Goal: Task Accomplishment & Management: Manage account settings

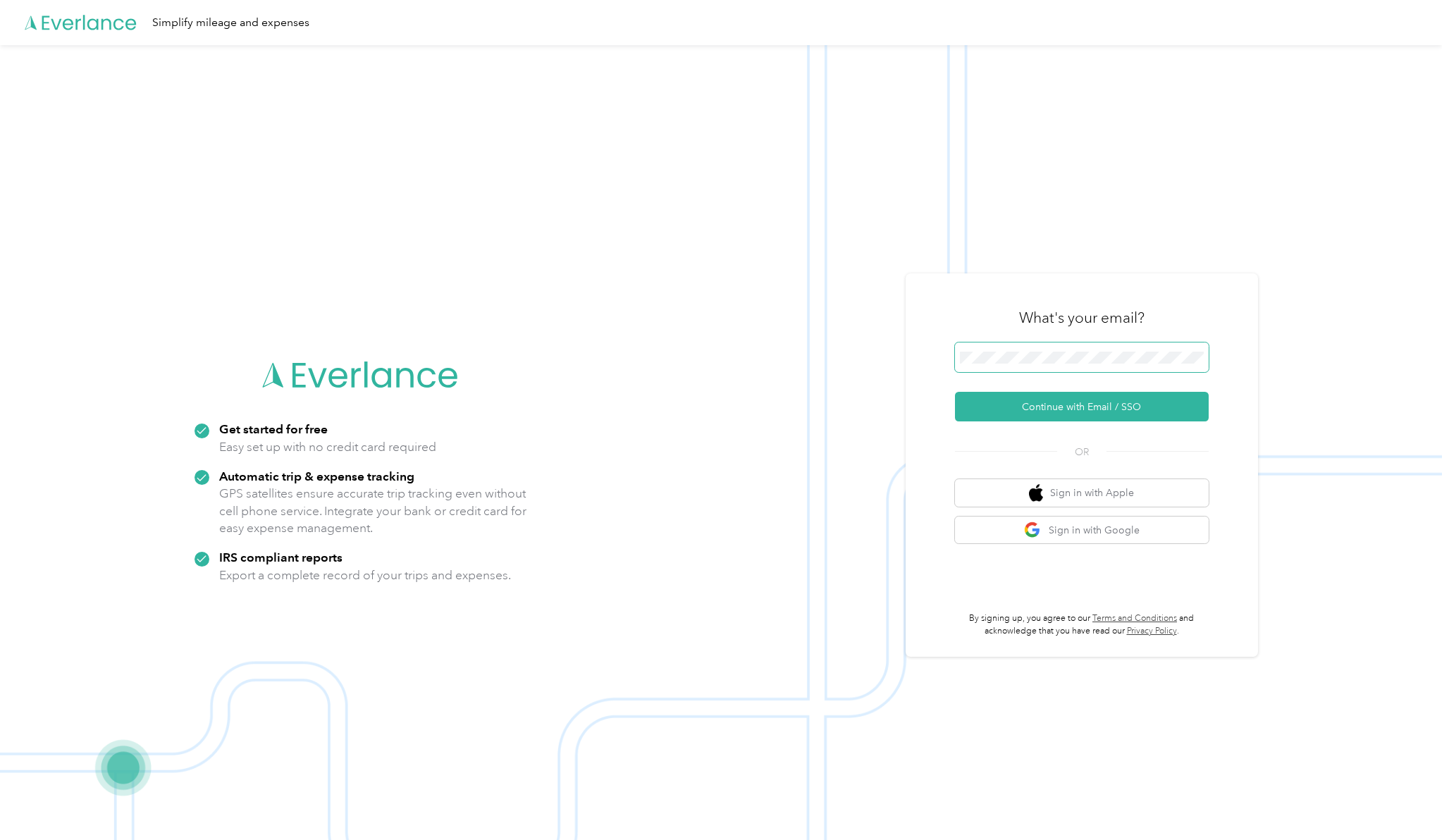
click at [955, 391] on button "Continue with Email / SSO" at bounding box center [1082, 406] width 254 height 30
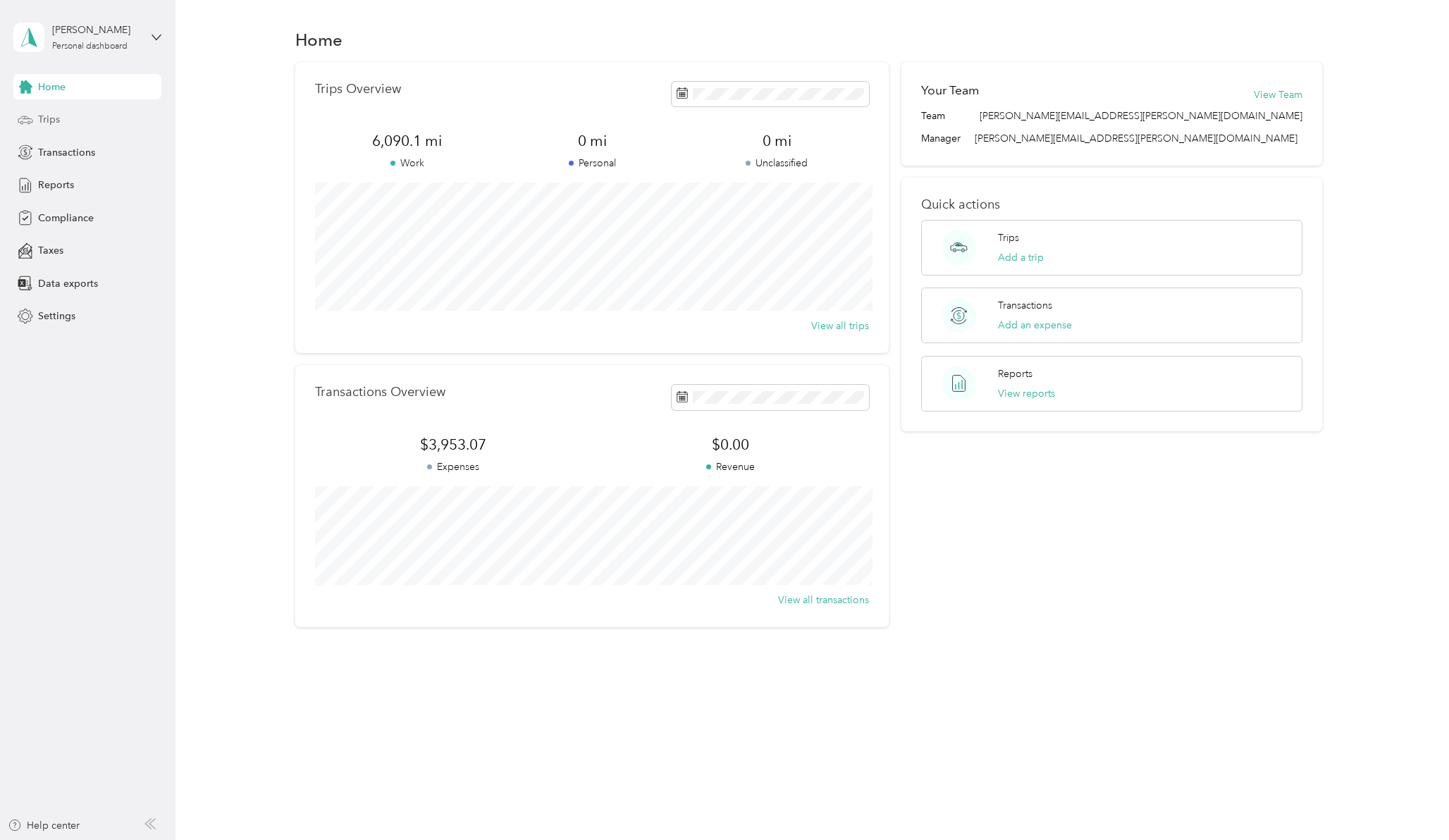
click at [31, 116] on icon at bounding box center [25, 120] width 16 height 16
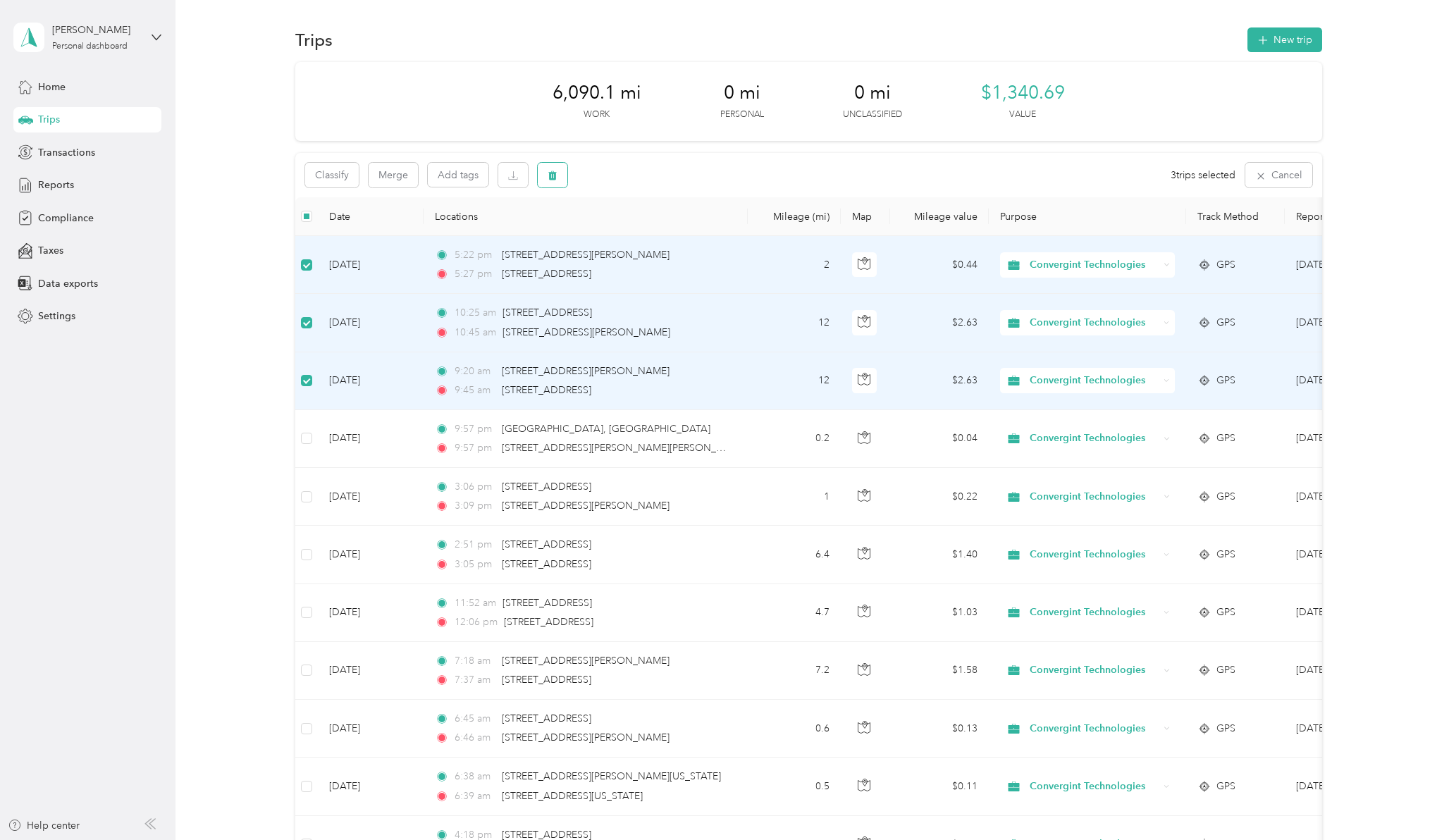
click at [553, 177] on icon "button" at bounding box center [553, 176] width 8 height 9
click at [655, 232] on button "Yes" at bounding box center [657, 234] width 27 height 22
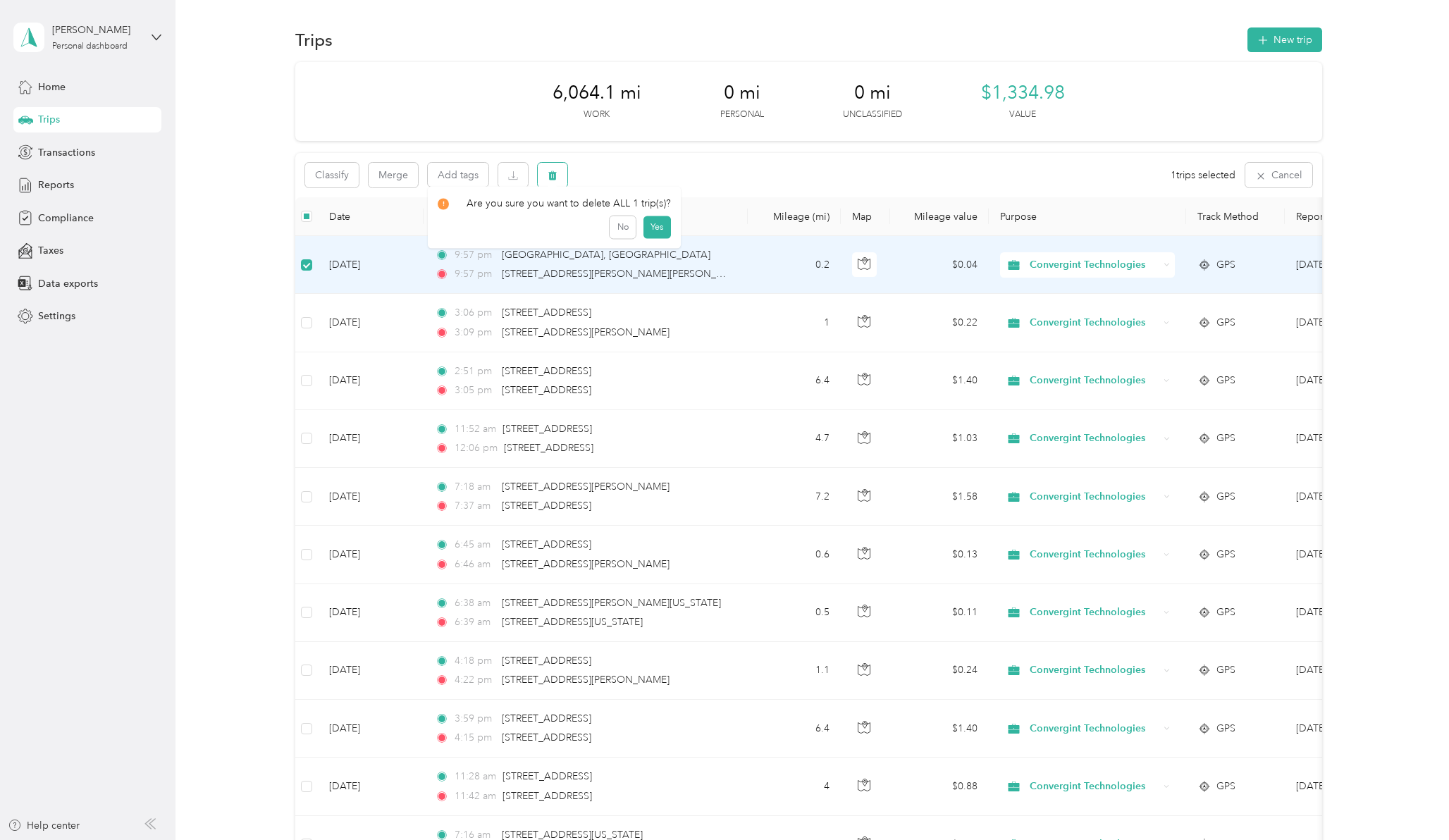
click at [546, 175] on button "button" at bounding box center [553, 175] width 30 height 24
drag, startPoint x: 649, startPoint y: 235, endPoint x: 666, endPoint y: 222, distance: 21.4
click at [650, 235] on button "Yes" at bounding box center [657, 234] width 27 height 22
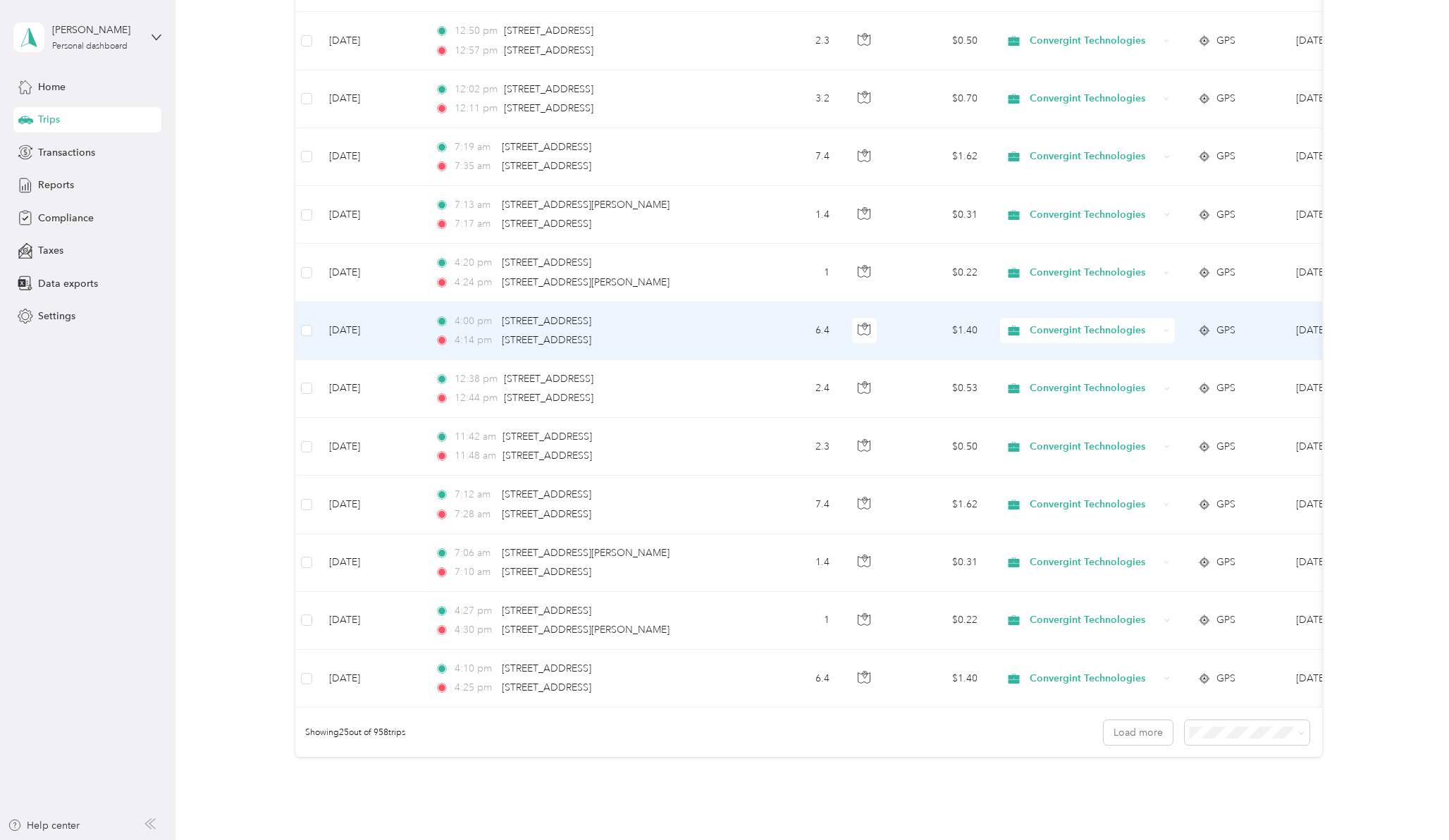
scroll to position [987, 0]
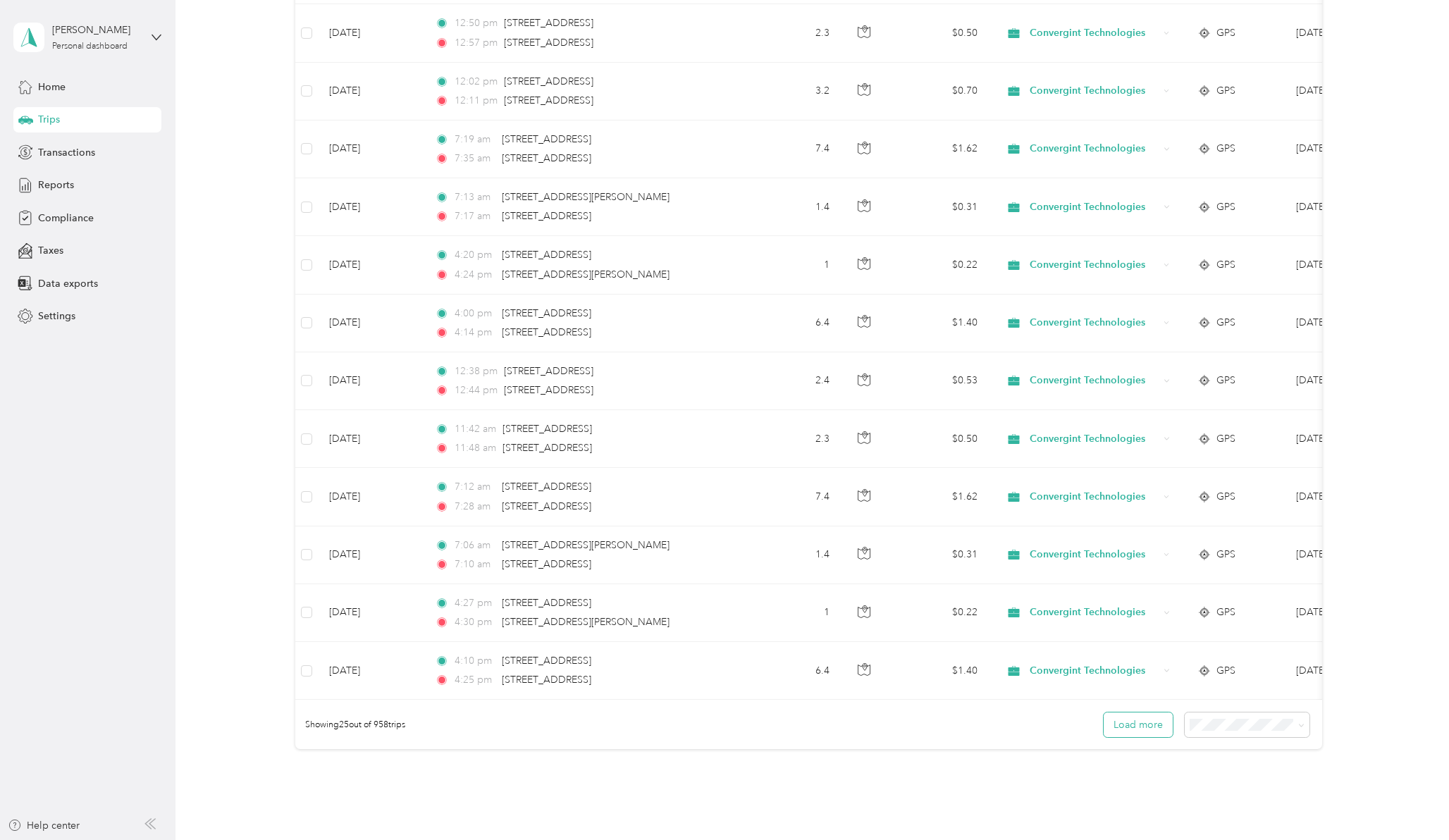
click at [1131, 737] on button "Load more" at bounding box center [1139, 725] width 69 height 24
click at [1132, 736] on button "Load more" at bounding box center [1139, 725] width 69 height 24
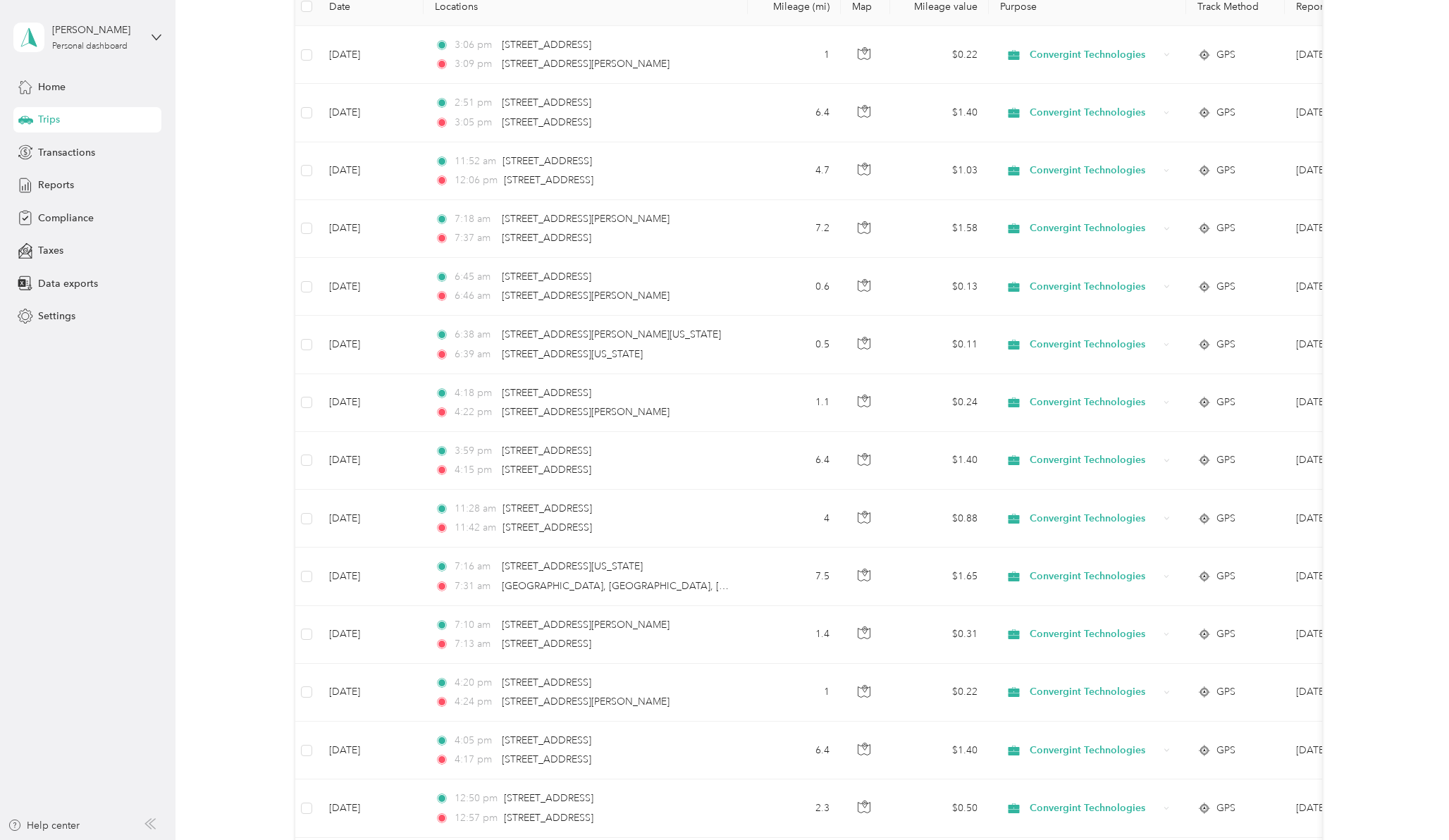
scroll to position [0, 0]
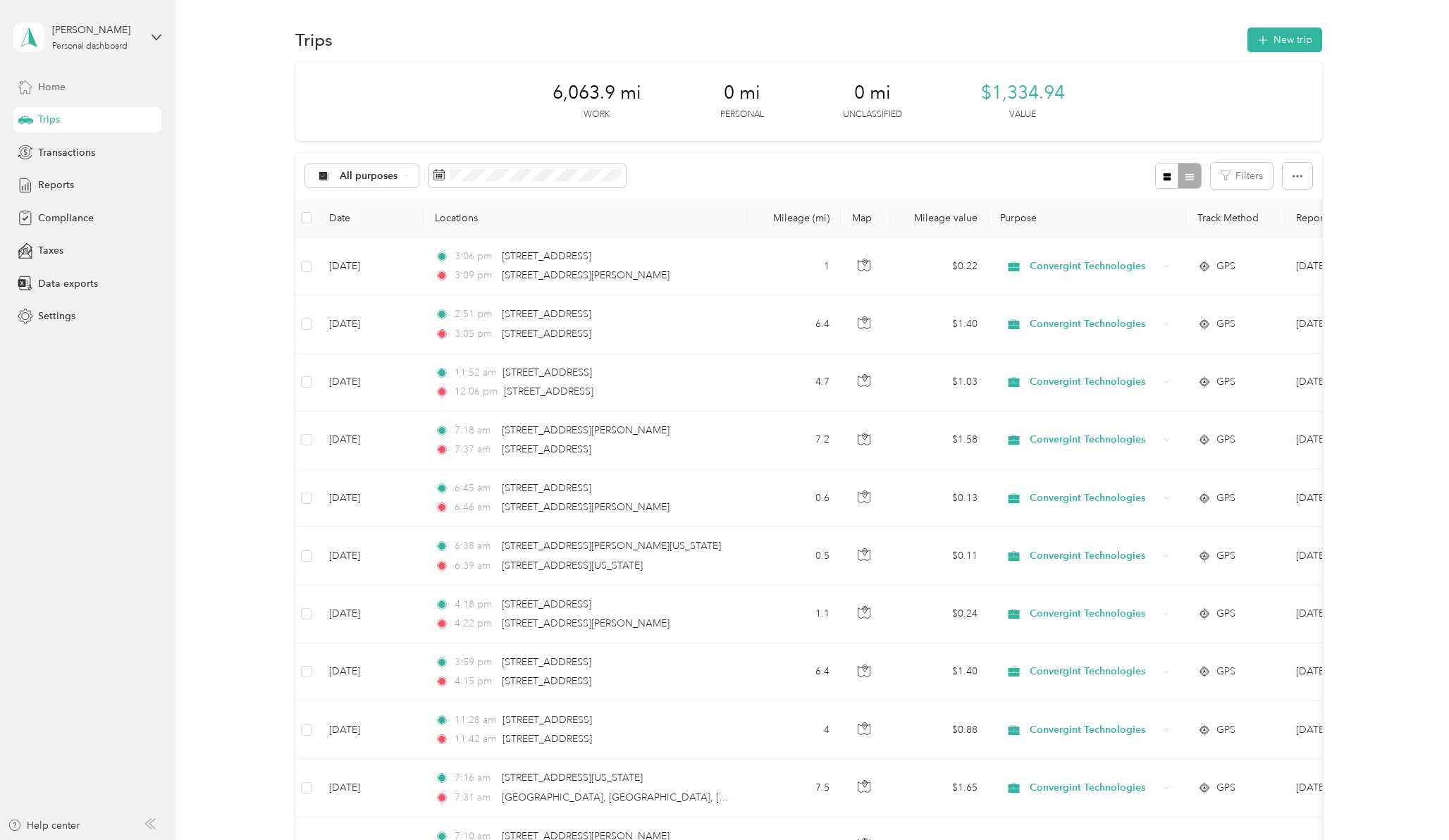
click at [47, 91] on span "Home" at bounding box center [52, 87] width 27 height 15
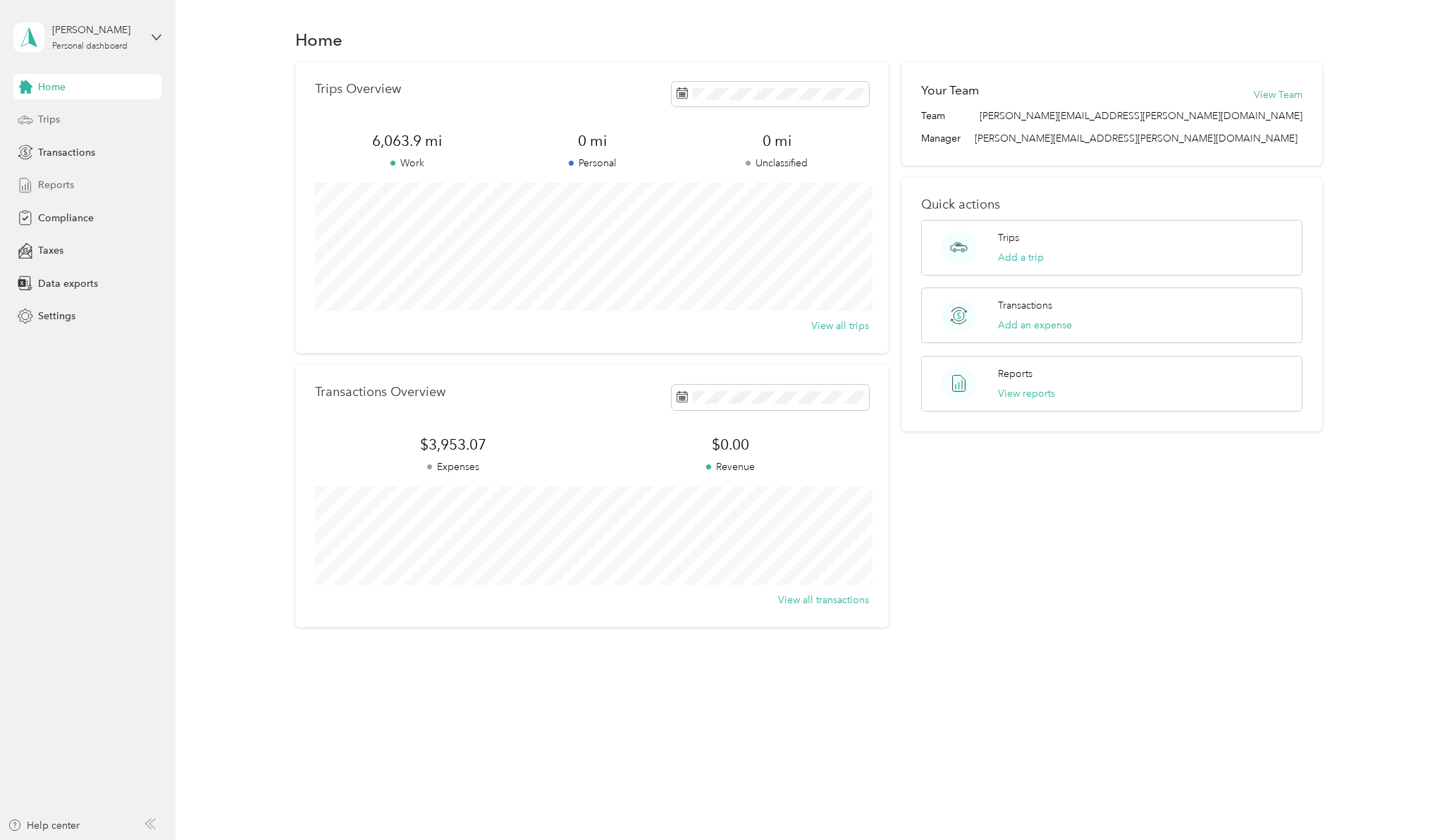
click at [58, 184] on span "Reports" at bounding box center [56, 185] width 36 height 15
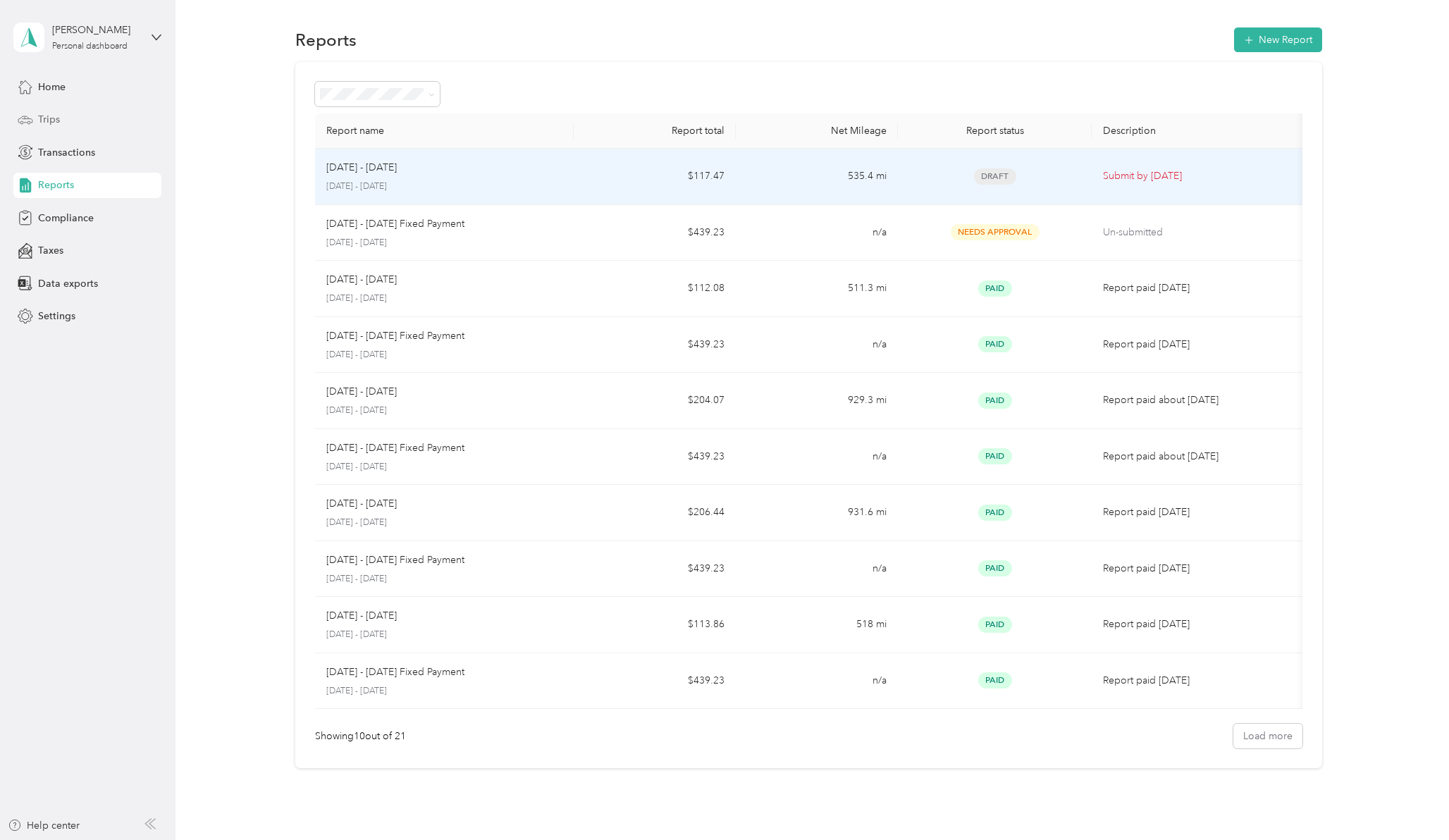
click at [381, 175] on div "Aug 1 - 31, 2025 August 1 - 31, 2025" at bounding box center [444, 176] width 237 height 33
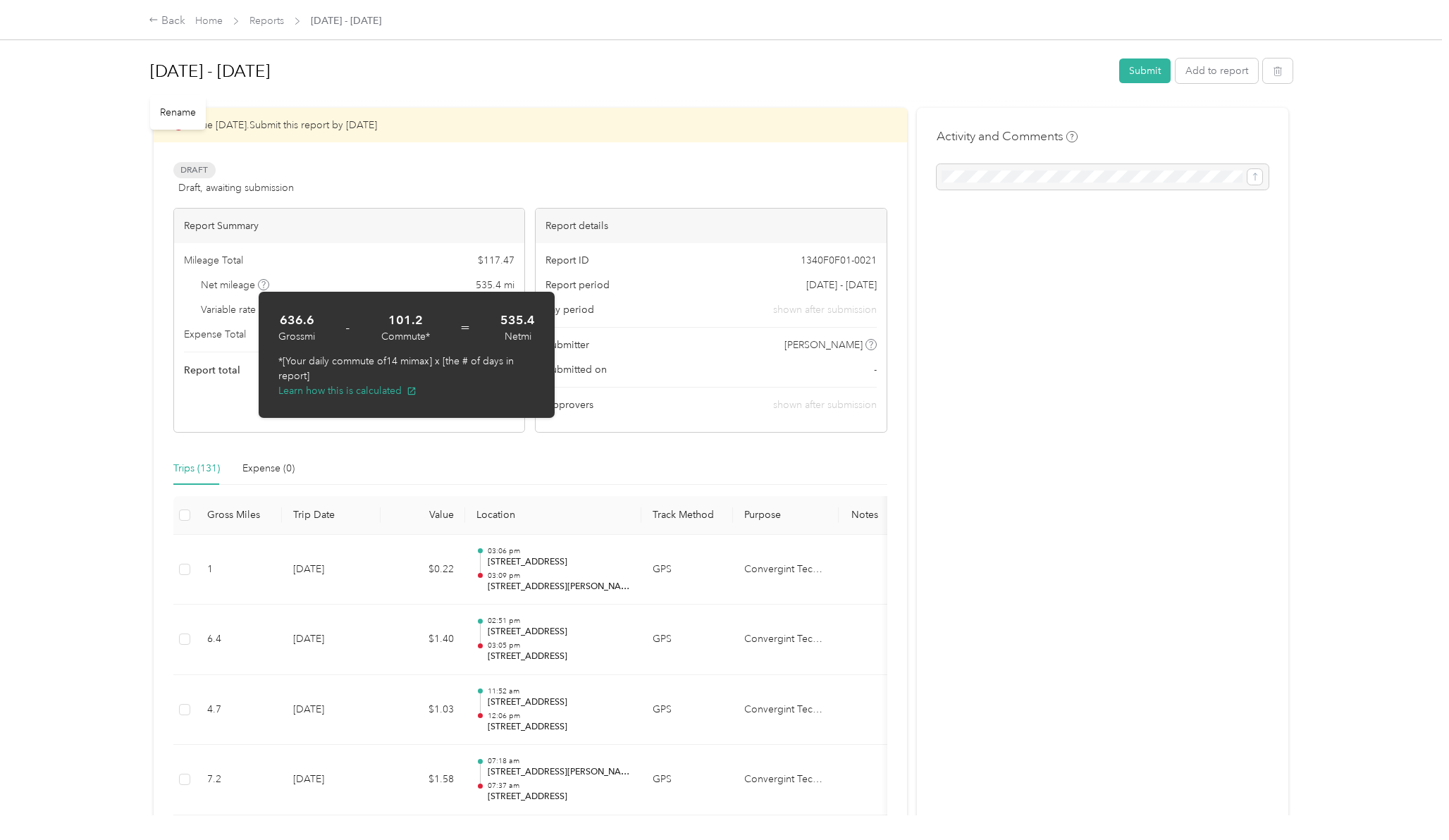
click at [733, 72] on h1 "Aug 1 - 31, 2025" at bounding box center [629, 71] width 959 height 34
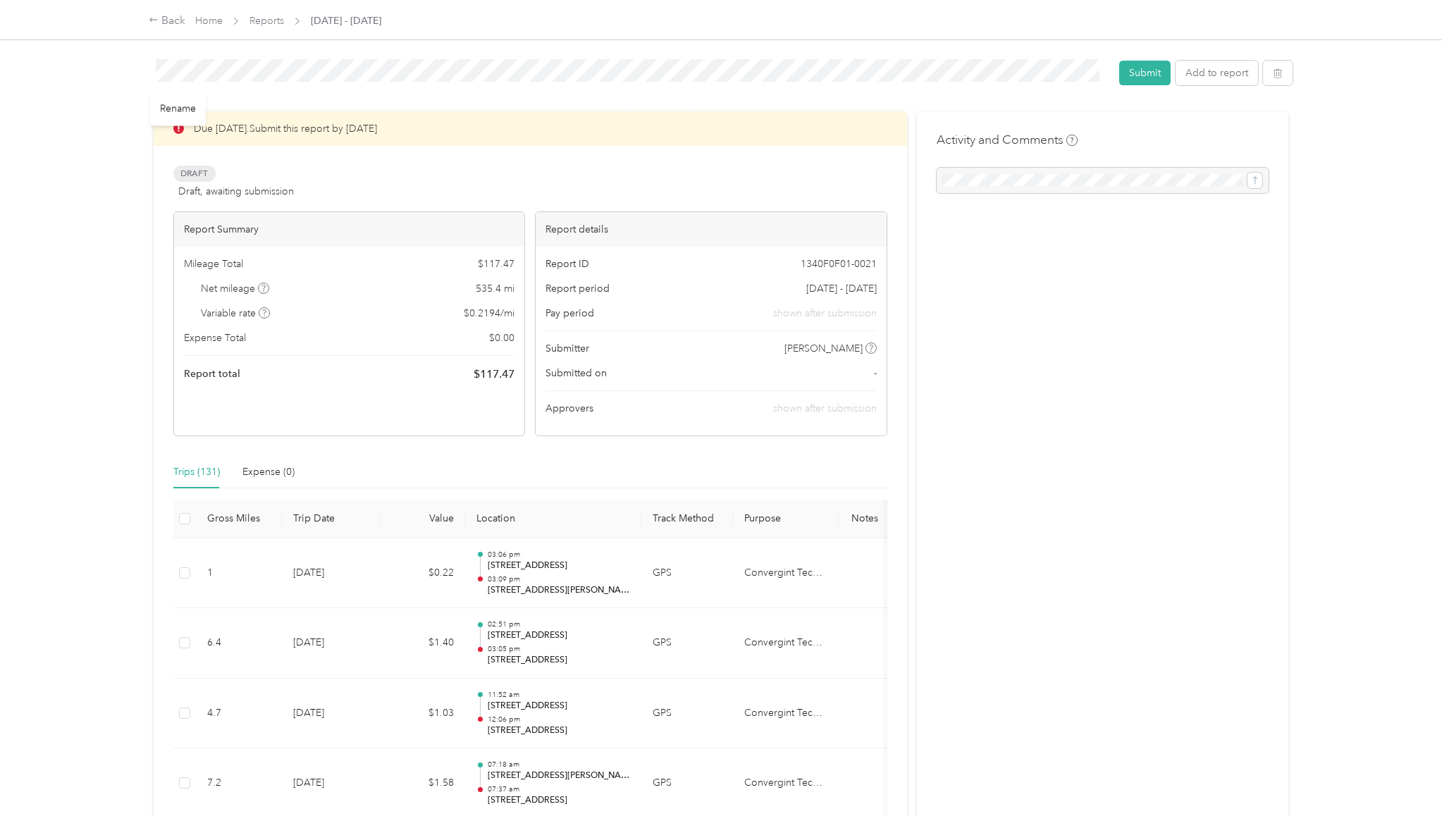
click at [213, 22] on link "Home" at bounding box center [208, 21] width 27 height 12
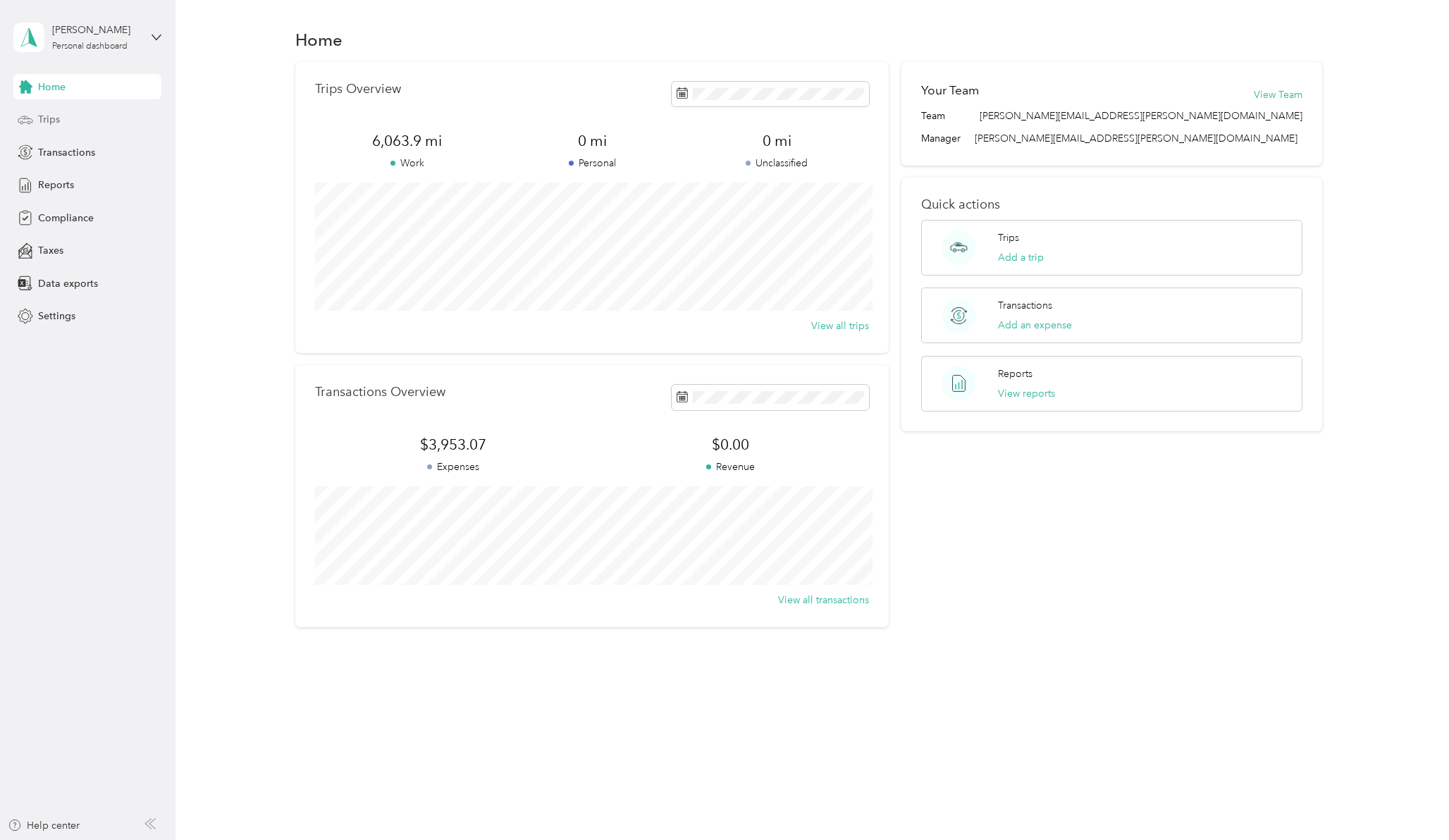
click at [43, 120] on span "Trips" at bounding box center [49, 120] width 22 height 15
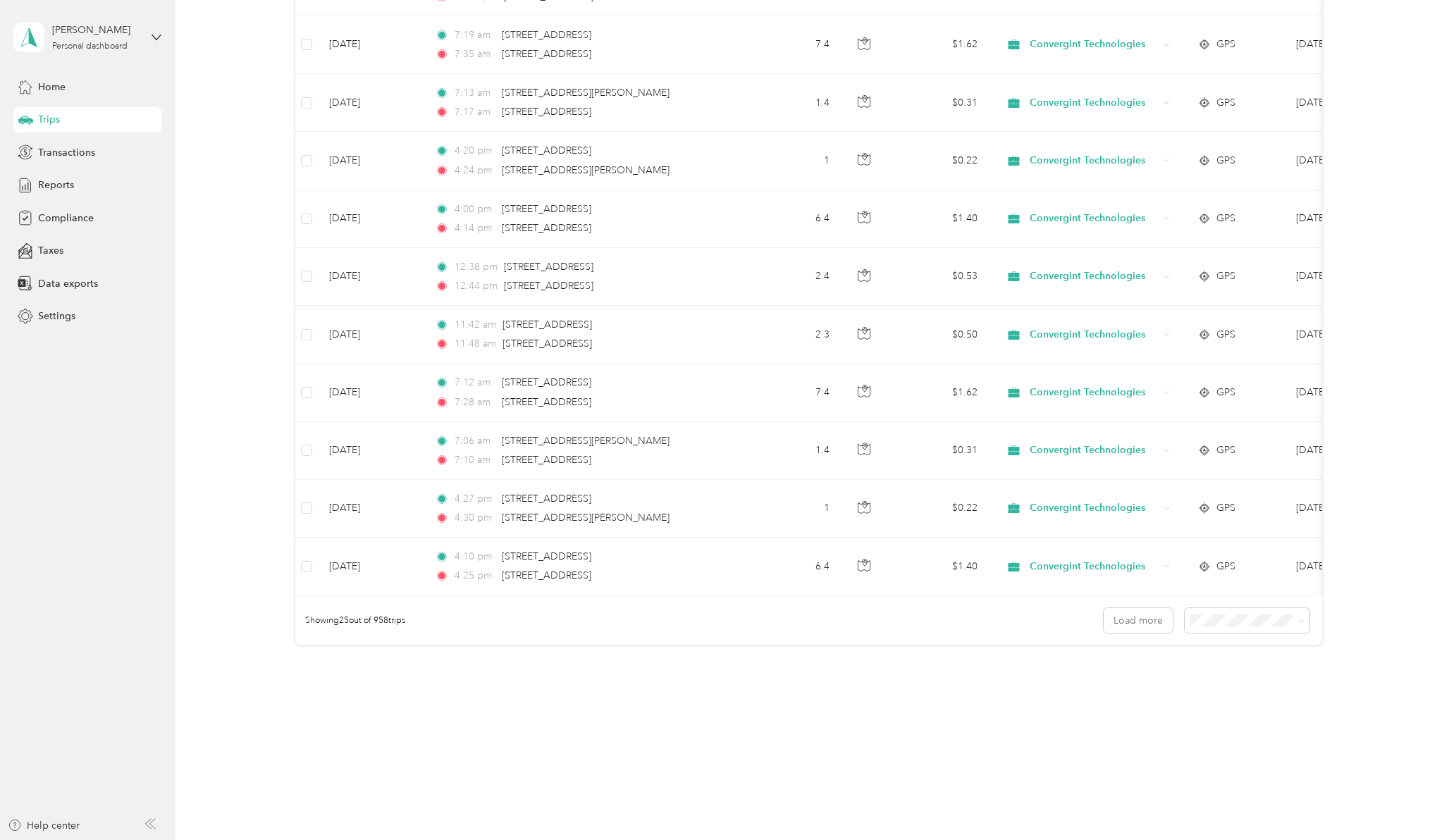
scroll to position [1101, 0]
click at [1219, 694] on span "100 per load" at bounding box center [1221, 693] width 58 height 12
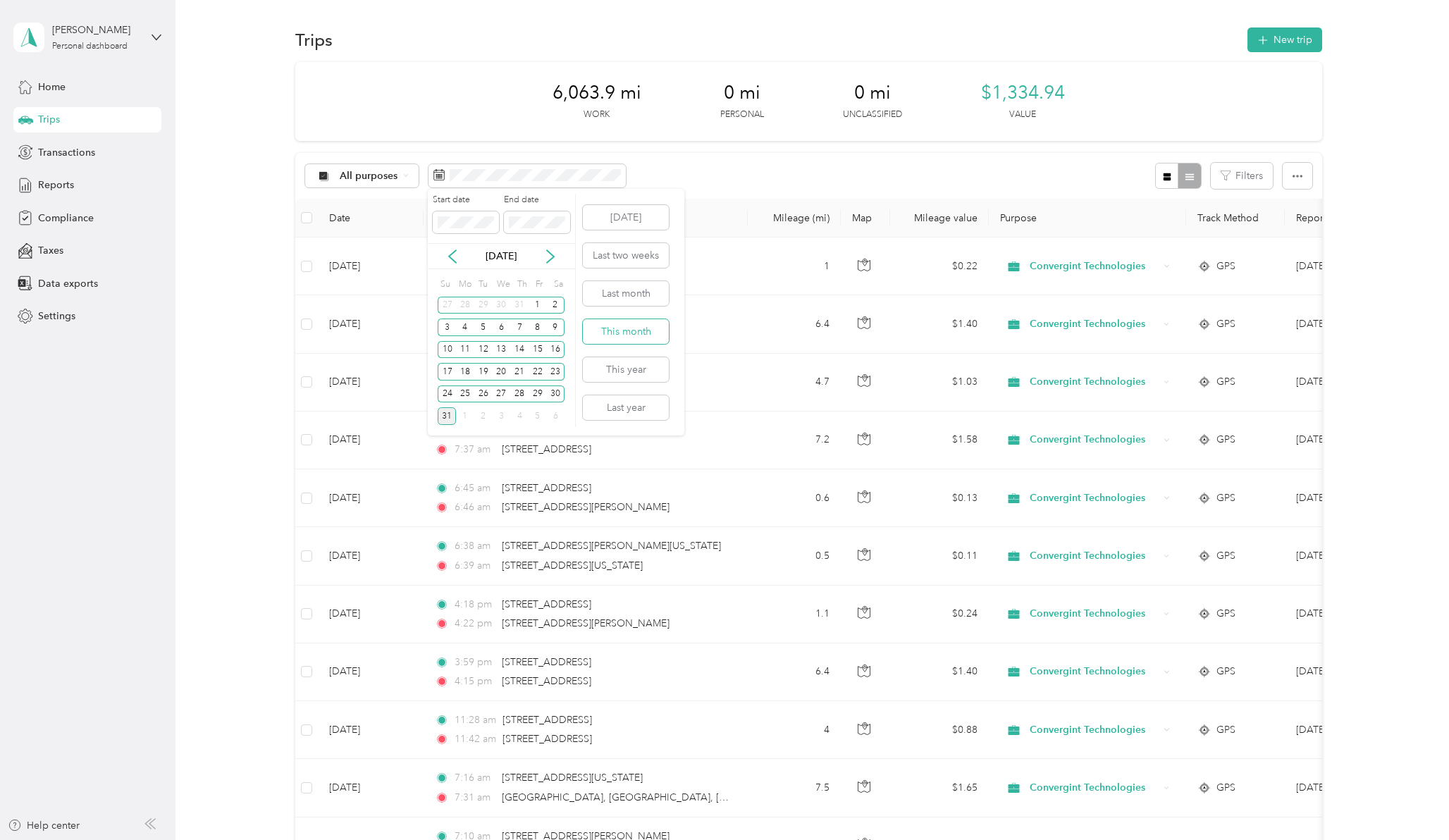
click at [609, 331] on button "This month" at bounding box center [626, 332] width 86 height 24
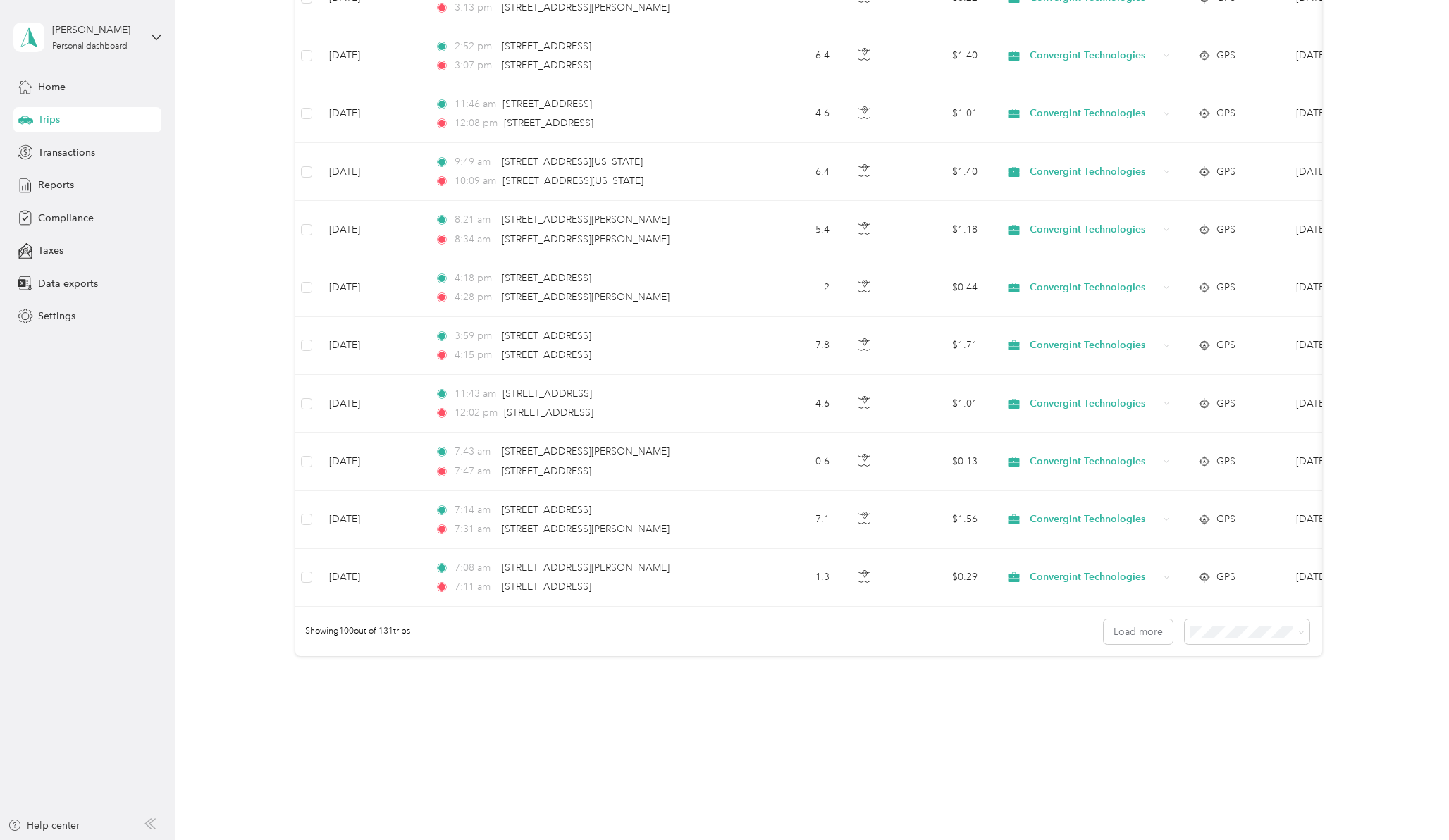
scroll to position [5450, 0]
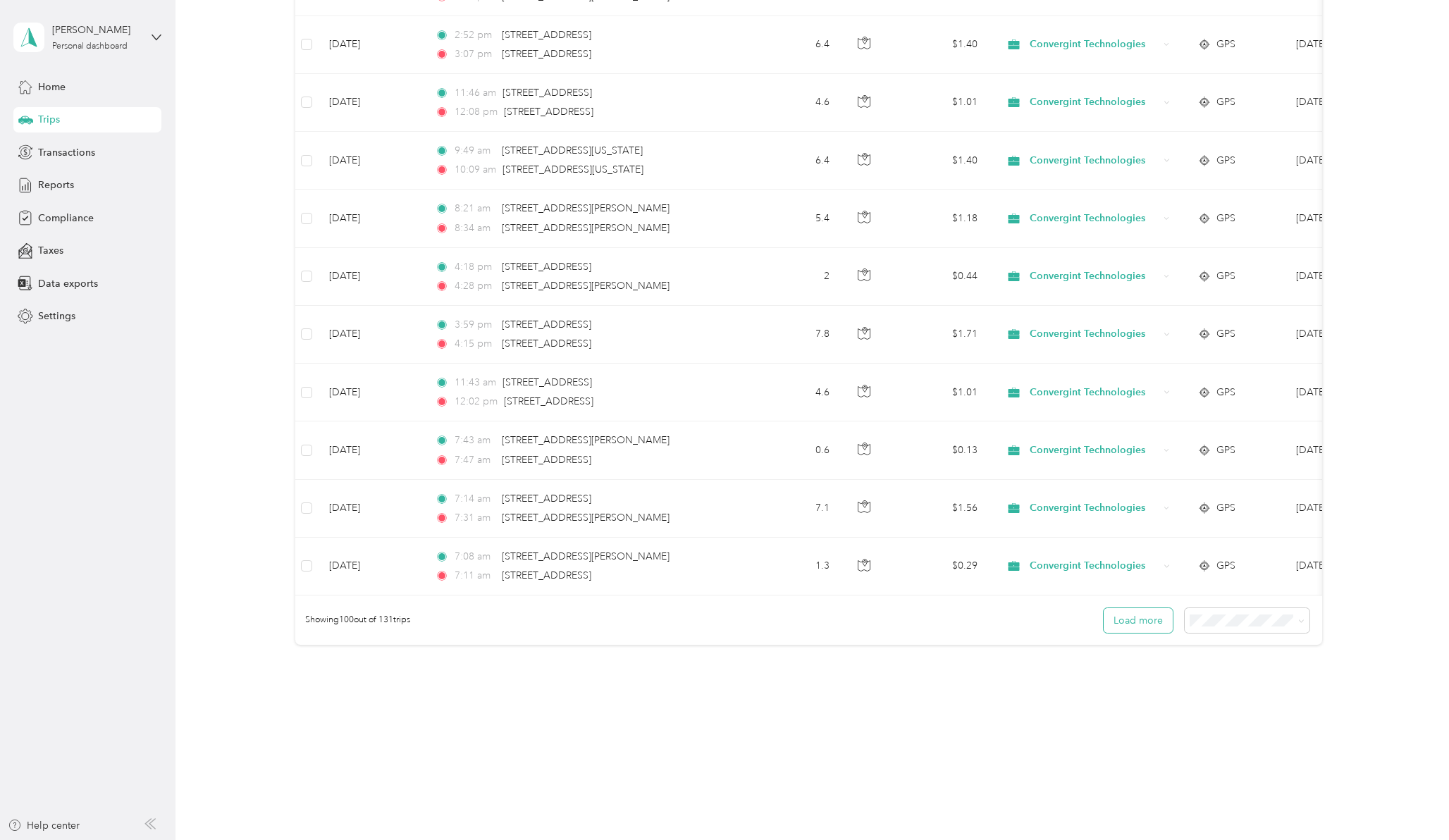
click at [1123, 623] on button "Load more" at bounding box center [1139, 621] width 69 height 24
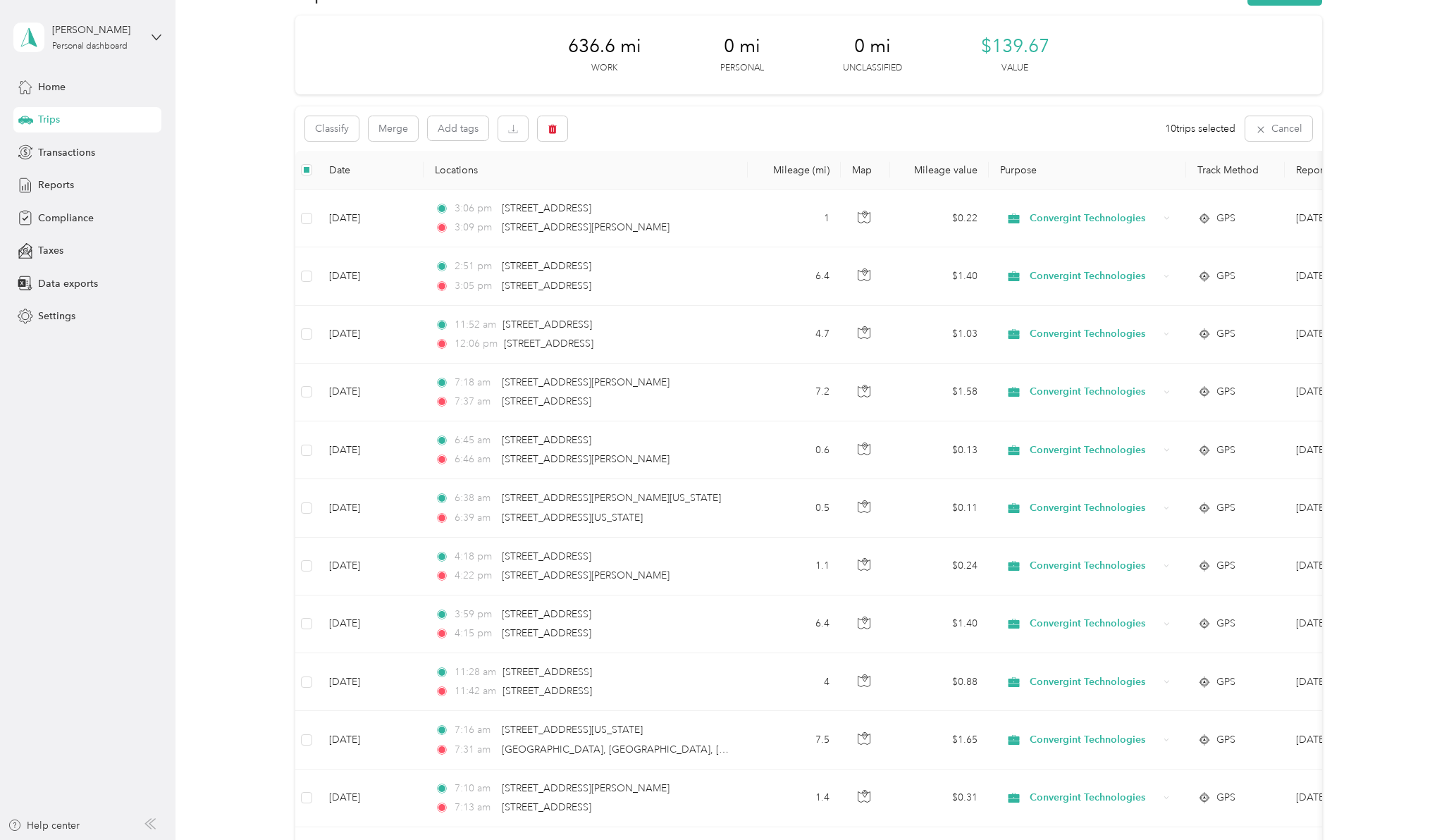
scroll to position [0, 0]
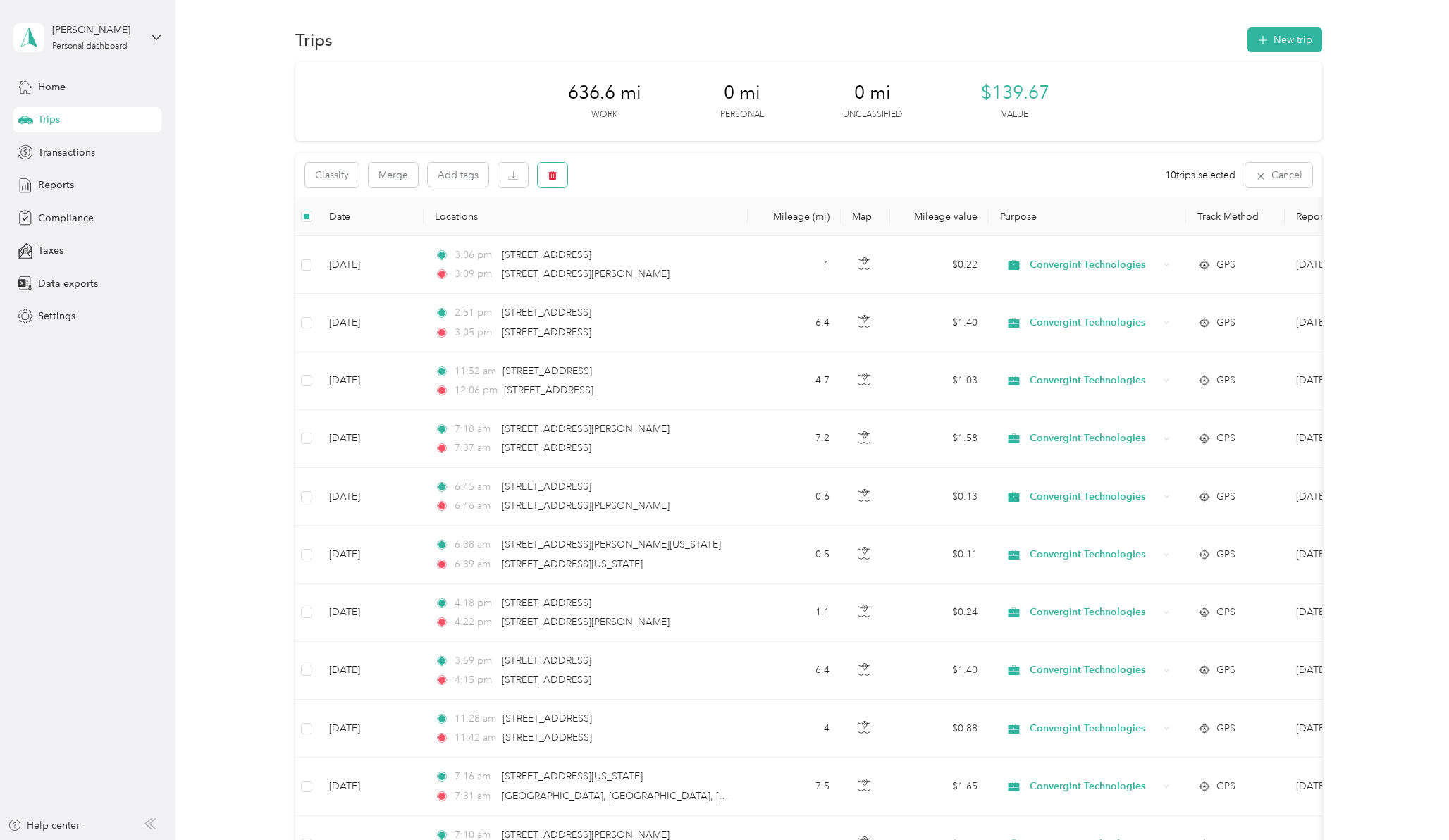
click at [552, 178] on icon "button" at bounding box center [553, 176] width 8 height 9
click at [651, 237] on button "Yes" at bounding box center [659, 234] width 27 height 22
click at [47, 183] on span "Reports" at bounding box center [56, 185] width 36 height 15
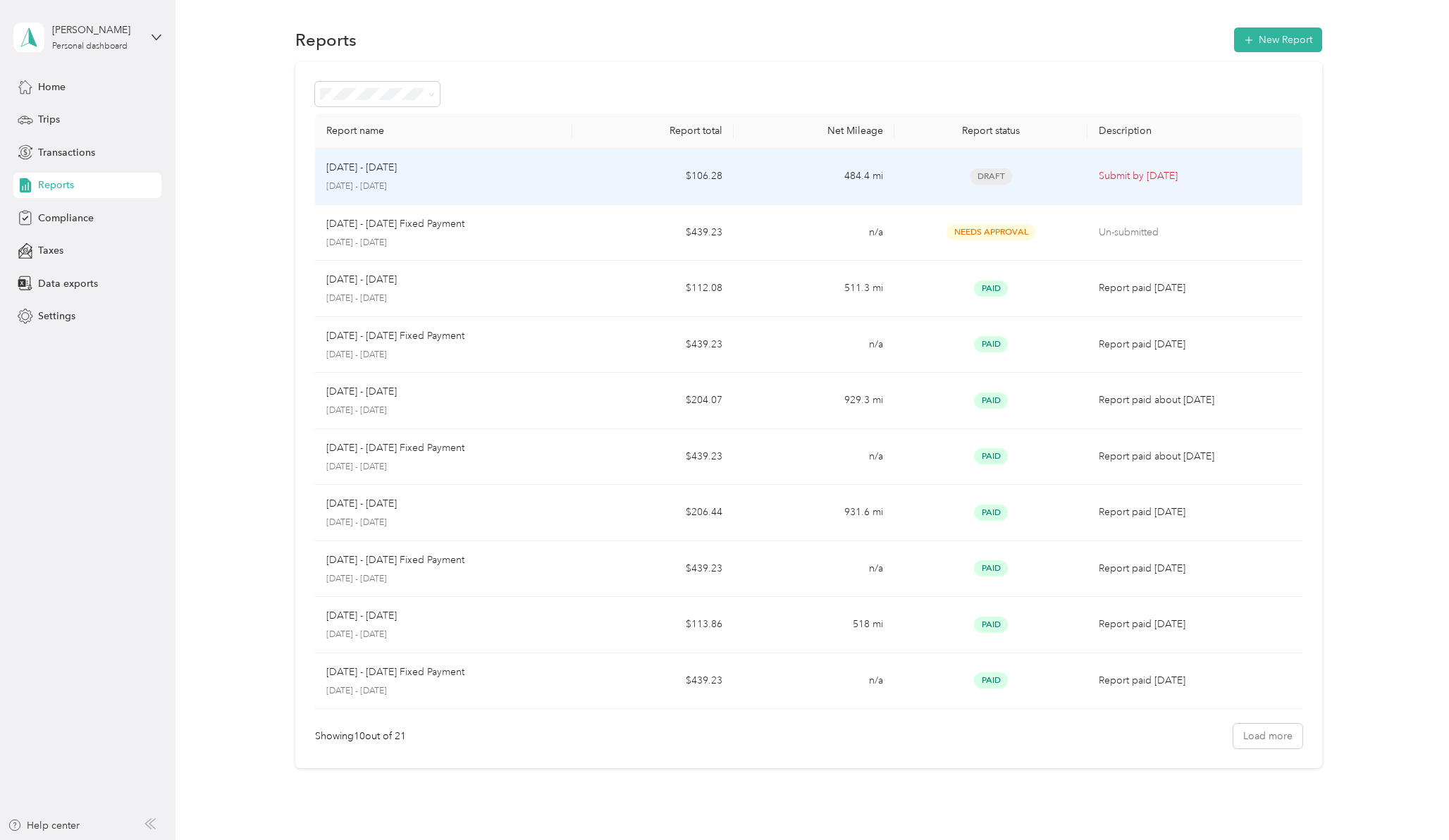
click at [361, 167] on p "Aug 1 - 31, 2025" at bounding box center [361, 168] width 70 height 16
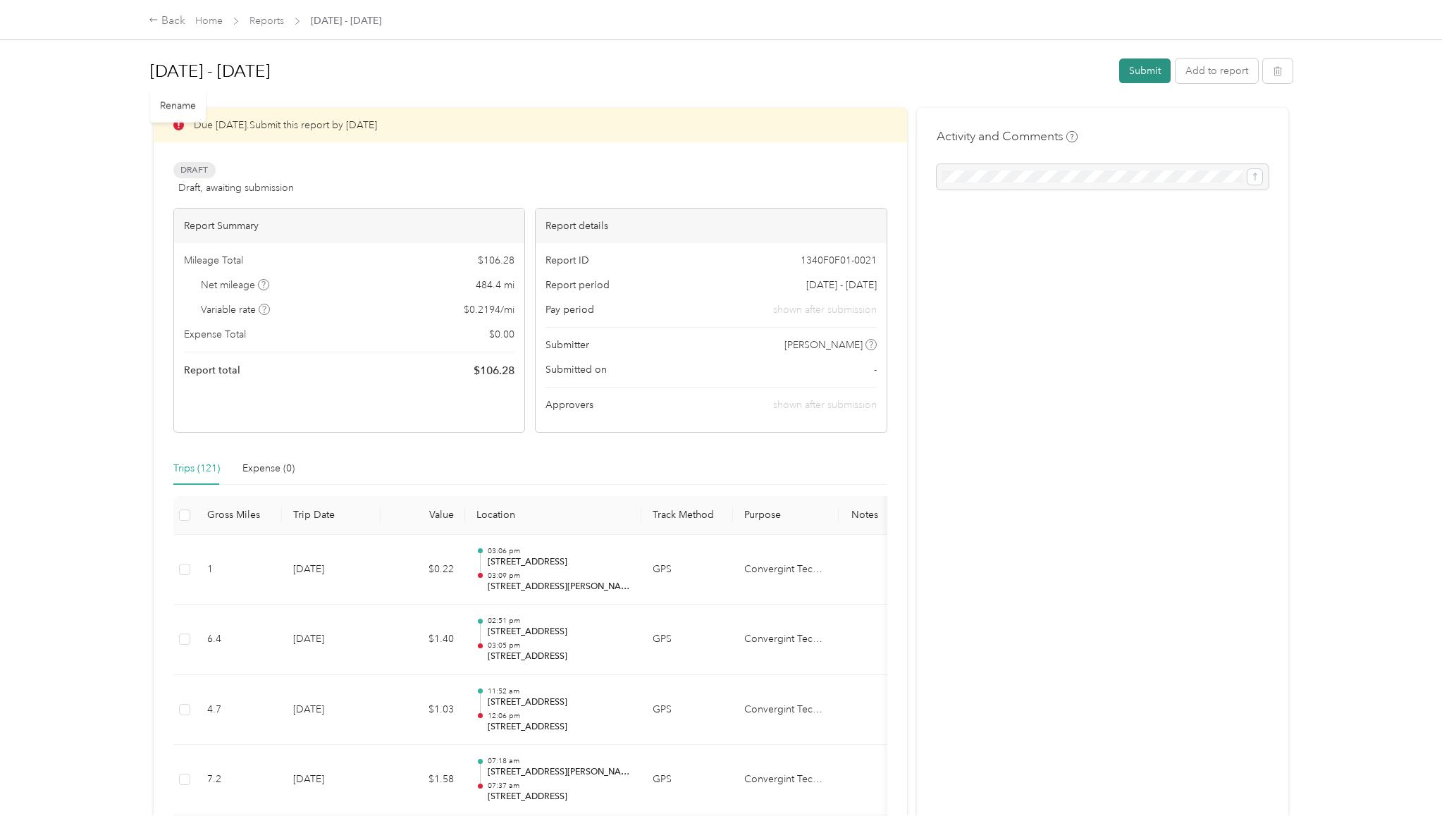
click at [1140, 74] on button "Submit" at bounding box center [1145, 70] width 52 height 24
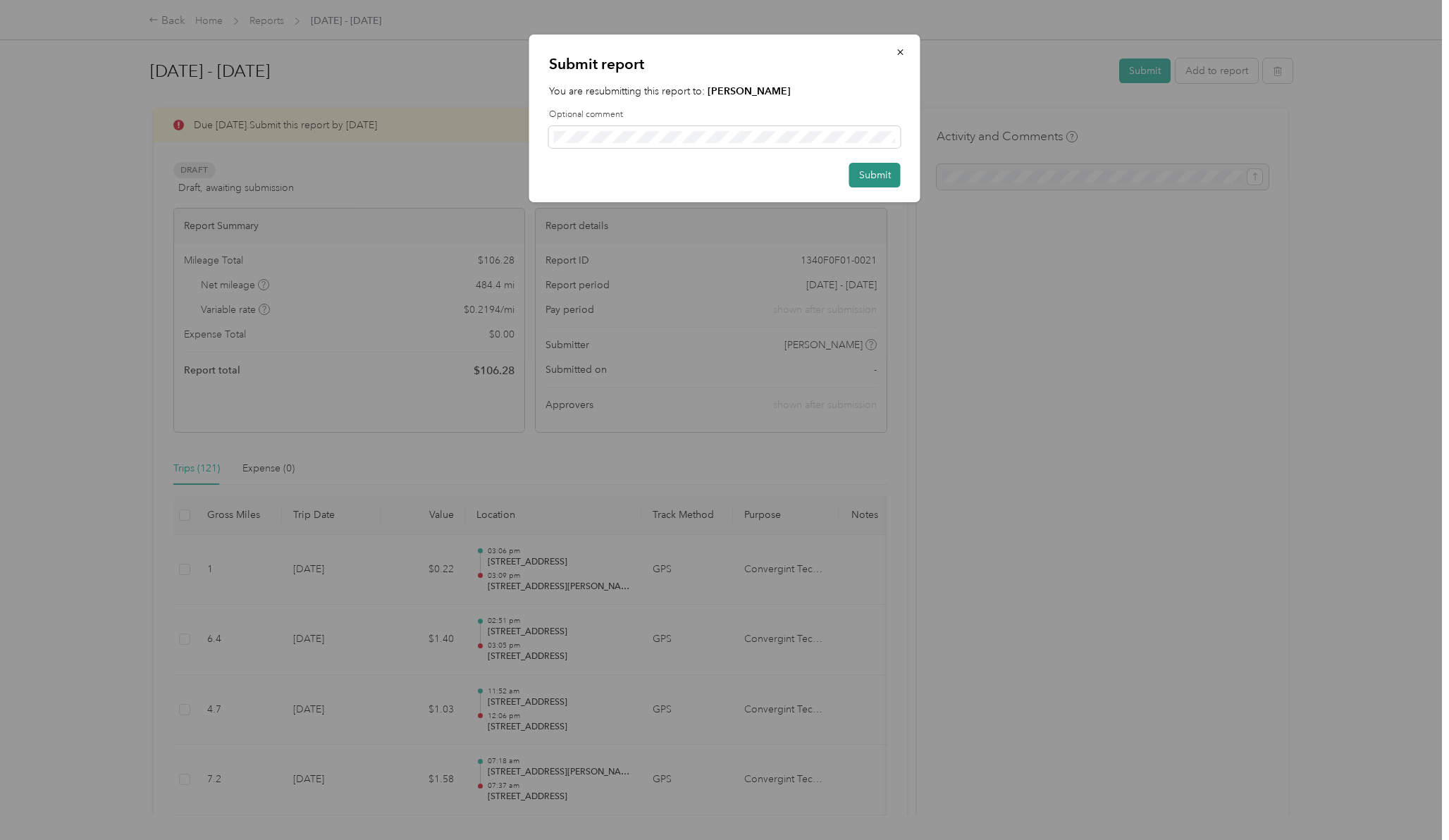
click at [861, 176] on button "Submit" at bounding box center [875, 175] width 52 height 24
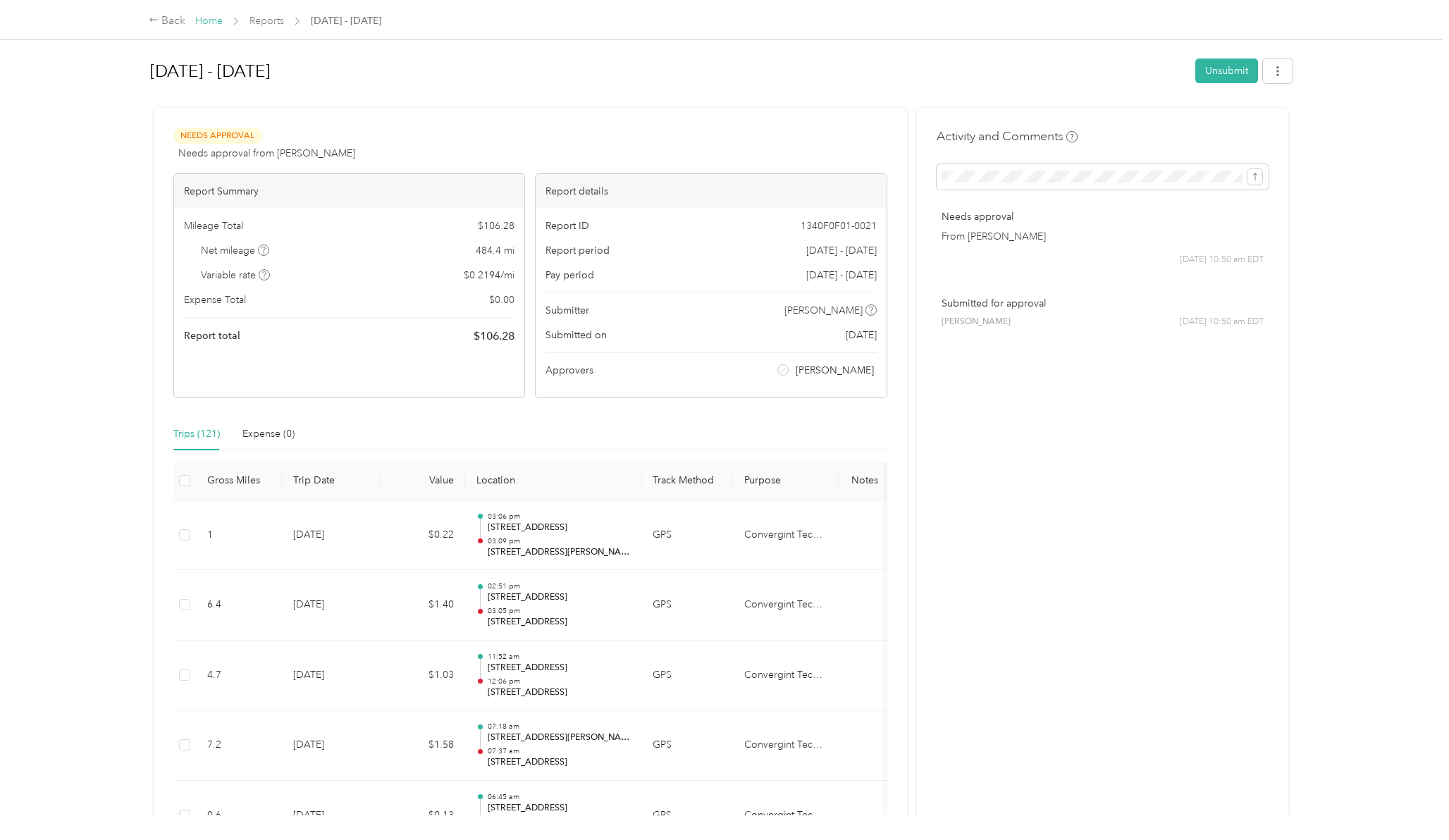
click at [201, 19] on link "Home" at bounding box center [208, 21] width 27 height 12
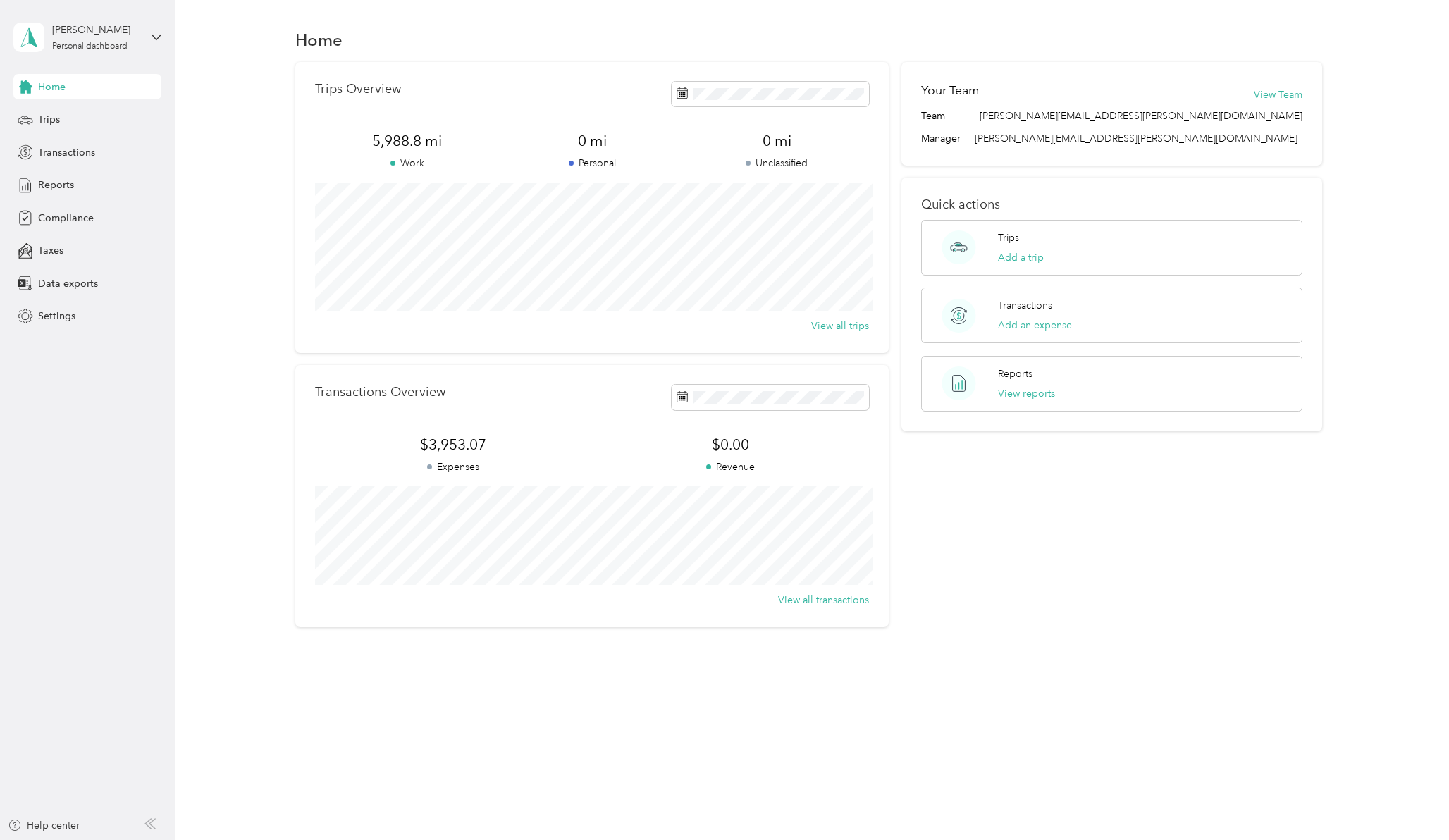
click at [1083, 621] on div "Your Team View Team Team tom.fowler@convergint.com Manager tom.fowler@convergin…" at bounding box center [1112, 345] width 421 height 566
